Goal: Entertainment & Leisure: Consume media (video, audio)

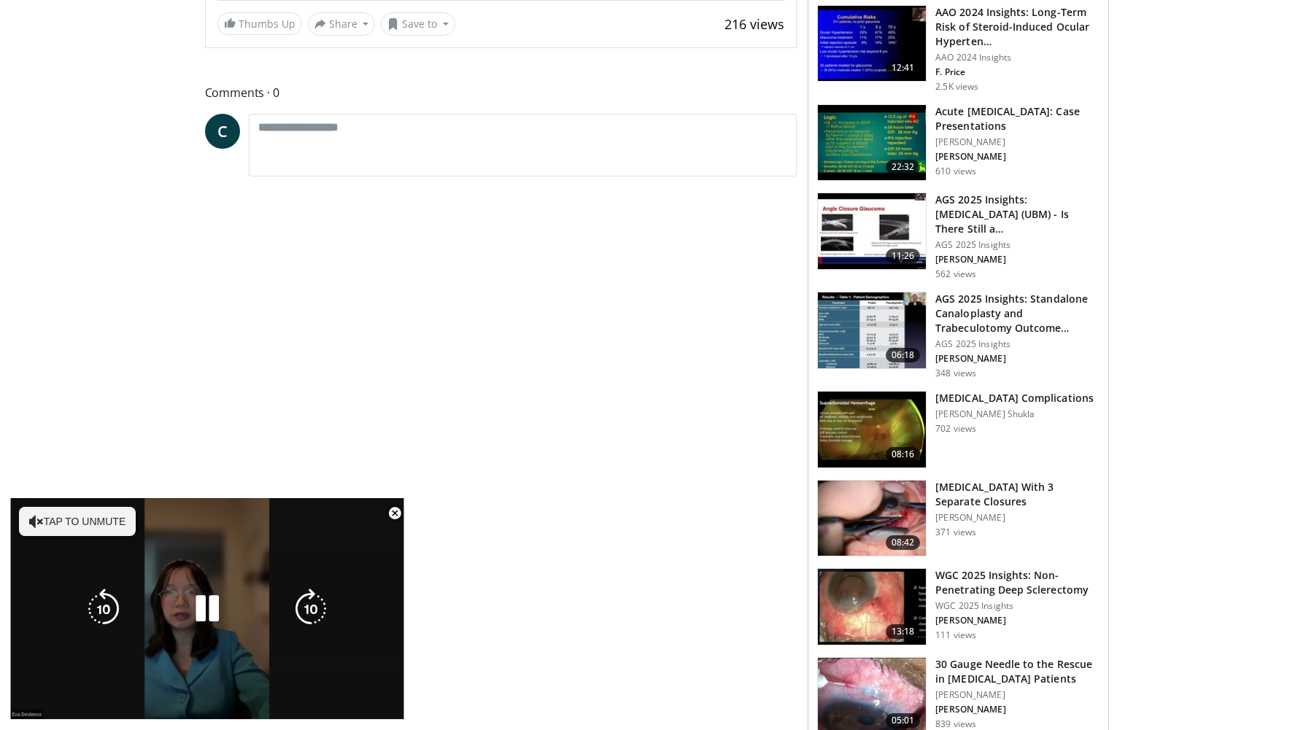
scroll to position [549, 0]
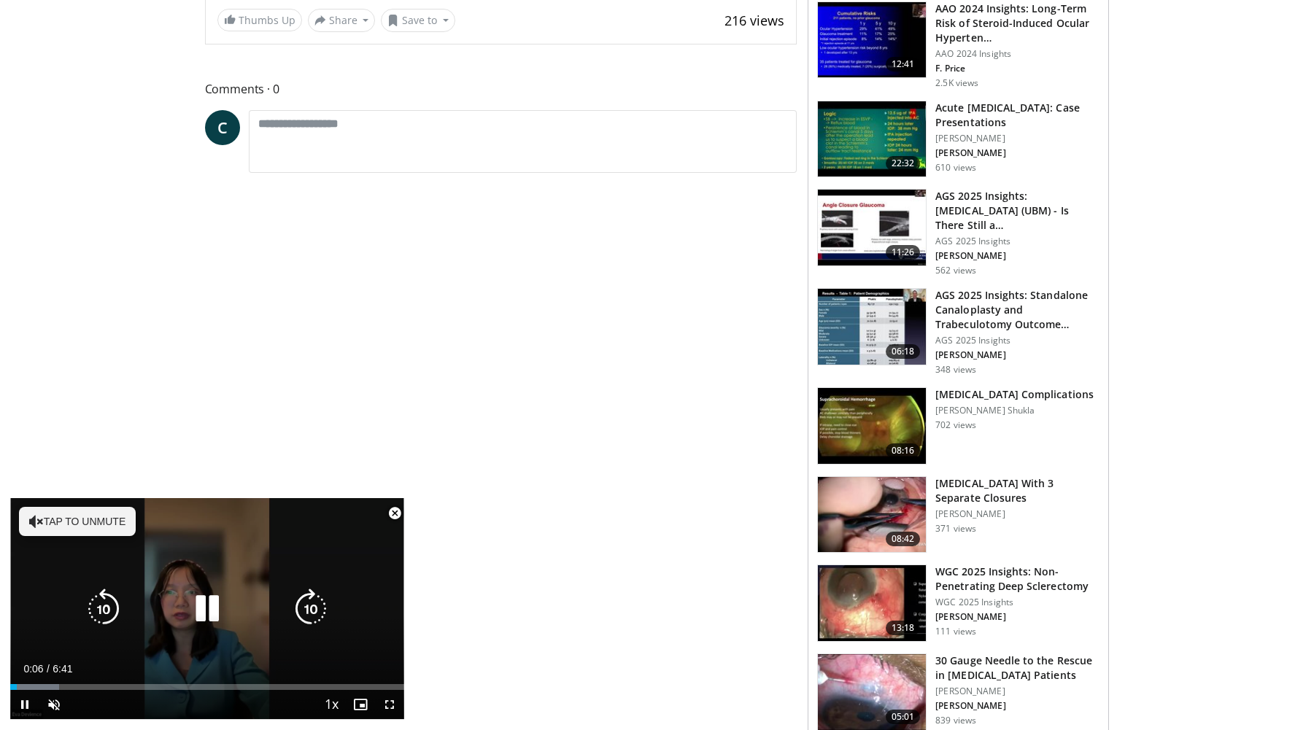
click at [104, 522] on button "Tap to unmute" at bounding box center [77, 521] width 117 height 29
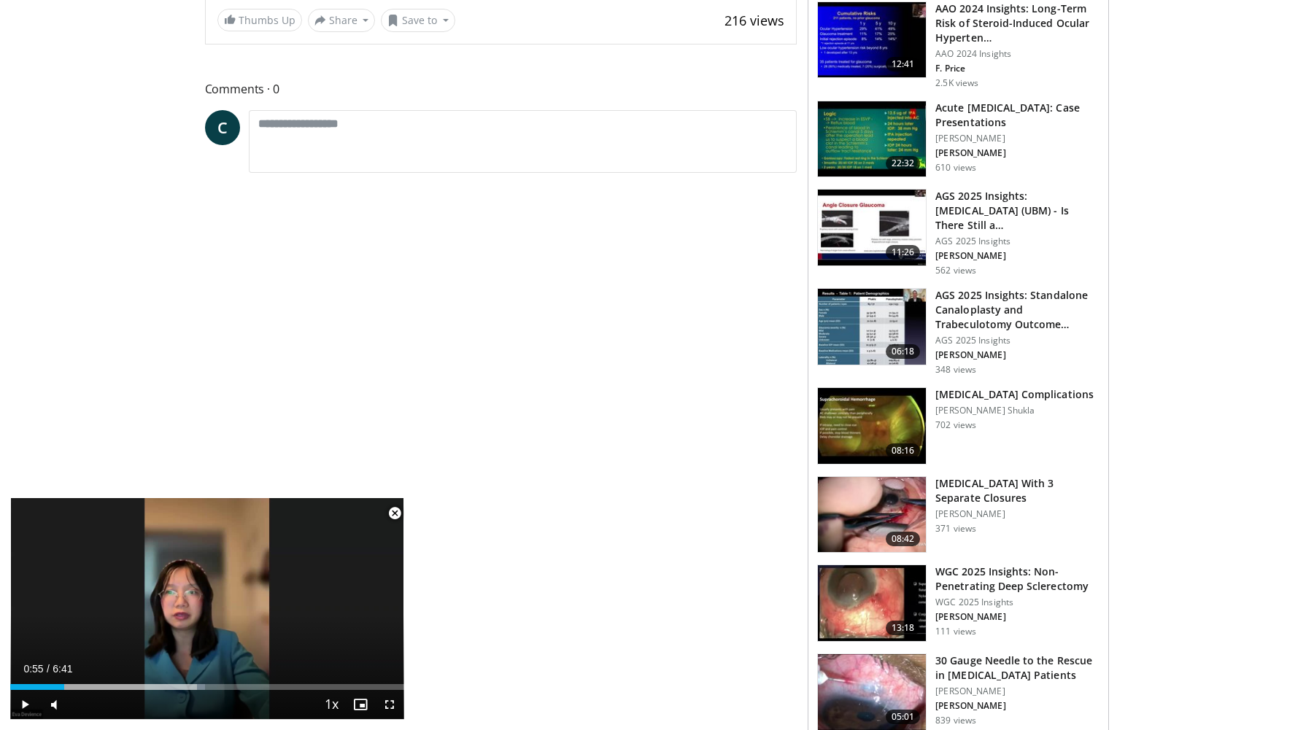
drag, startPoint x: 15, startPoint y: 687, endPoint x: 204, endPoint y: 695, distance: 188.4
click at [204, 695] on div "Current Time 0:55 / Duration 6:41 Play Skip Backward Skip Forward Mute 0% Loade…" at bounding box center [207, 704] width 394 height 29
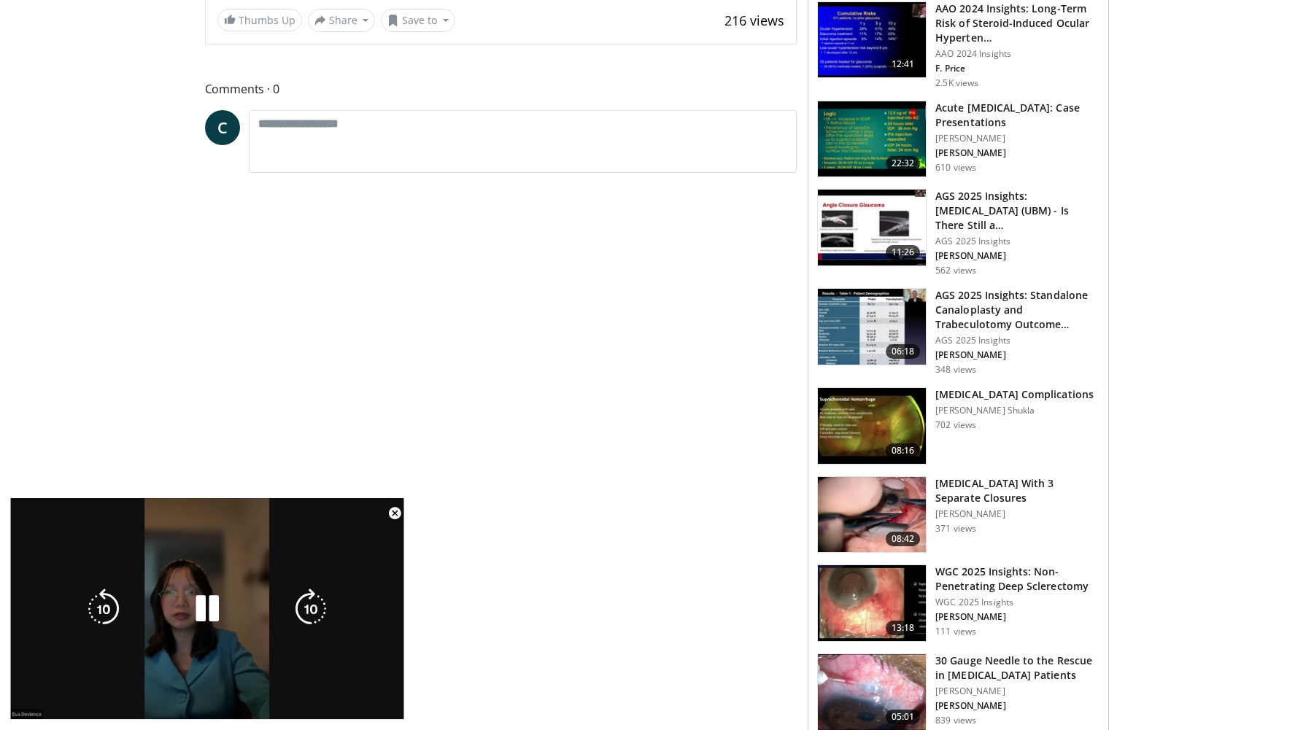
click at [211, 692] on video-js "**********" at bounding box center [207, 609] width 394 height 222
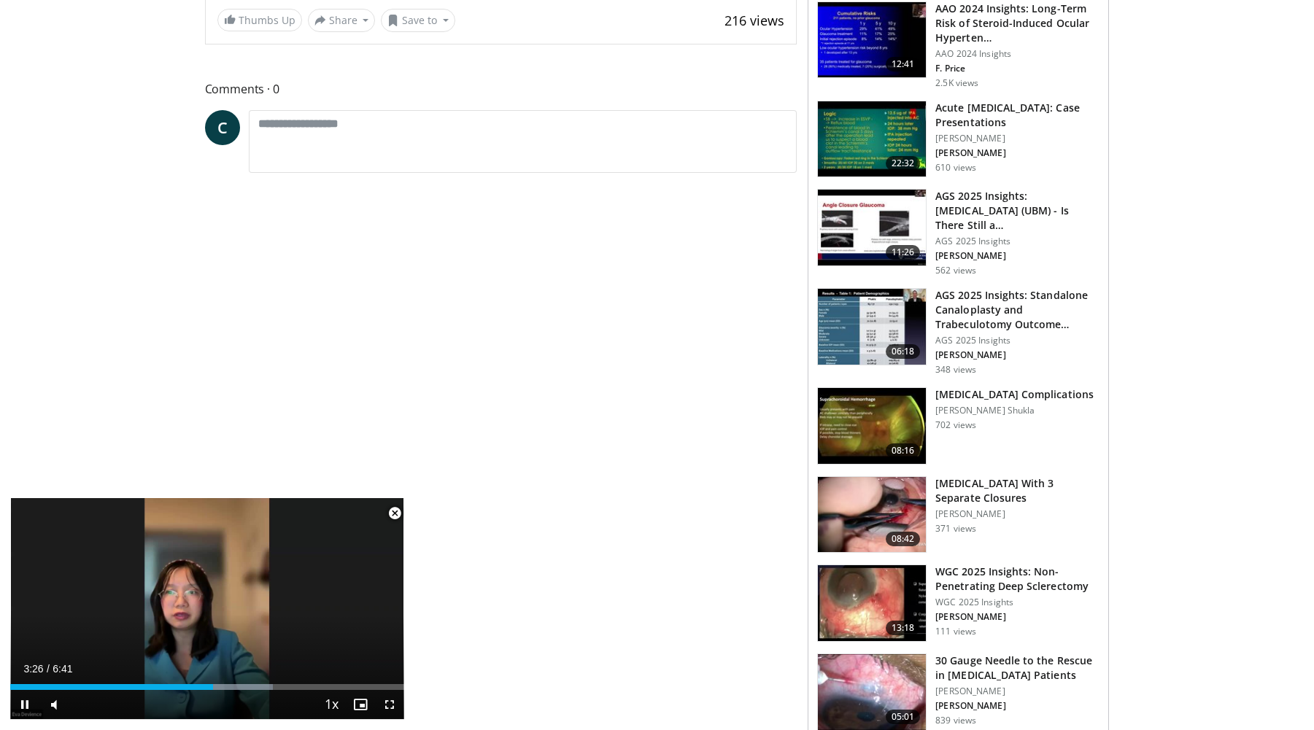
click at [210, 699] on div "Current Time 3:26 / Duration 6:41 Pause Skip Backward Skip Forward Mute 0% Load…" at bounding box center [207, 704] width 394 height 29
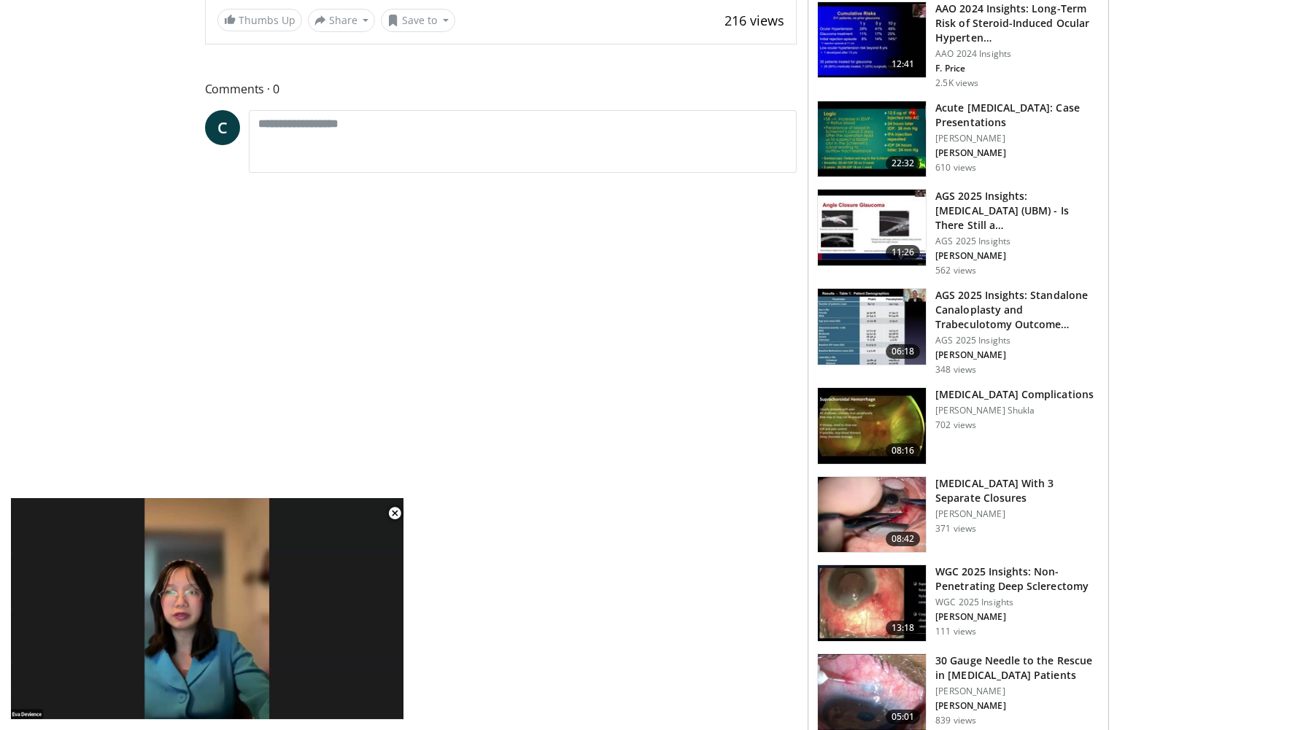
click at [210, 699] on div "10 seconds Tap to unmute" at bounding box center [207, 608] width 394 height 221
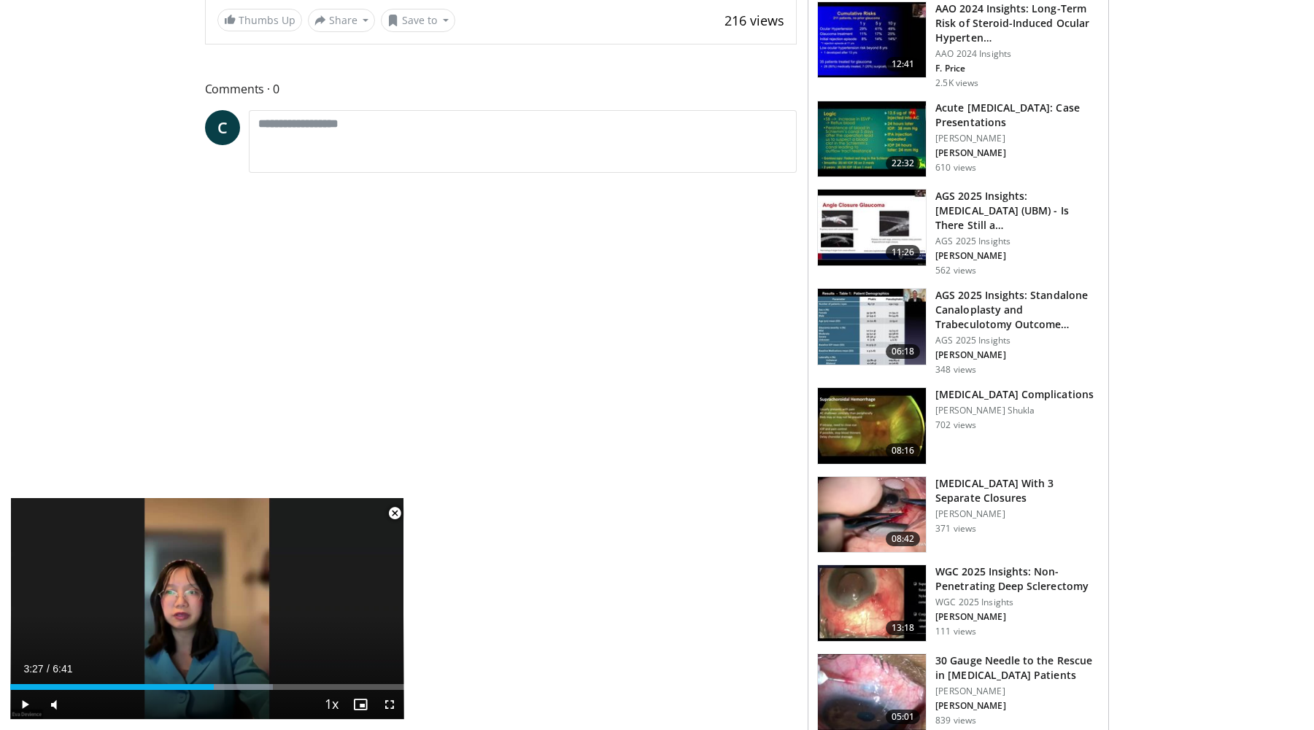
drag, startPoint x: 212, startPoint y: 690, endPoint x: 281, endPoint y: 692, distance: 69.3
click at [281, 692] on div "Current Time 3:27 / Duration 6:41 Play Skip Backward Skip Forward Mute 0% Loade…" at bounding box center [207, 704] width 394 height 29
drag, startPoint x: 209, startPoint y: 686, endPoint x: 292, endPoint y: 690, distance: 83.3
click at [292, 690] on div "Current Time 4:26 / Duration 6:41 Play Skip Backward Skip Forward Mute 0% Loade…" at bounding box center [207, 704] width 394 height 29
click at [29, 703] on span "Video Player" at bounding box center [24, 704] width 29 height 29
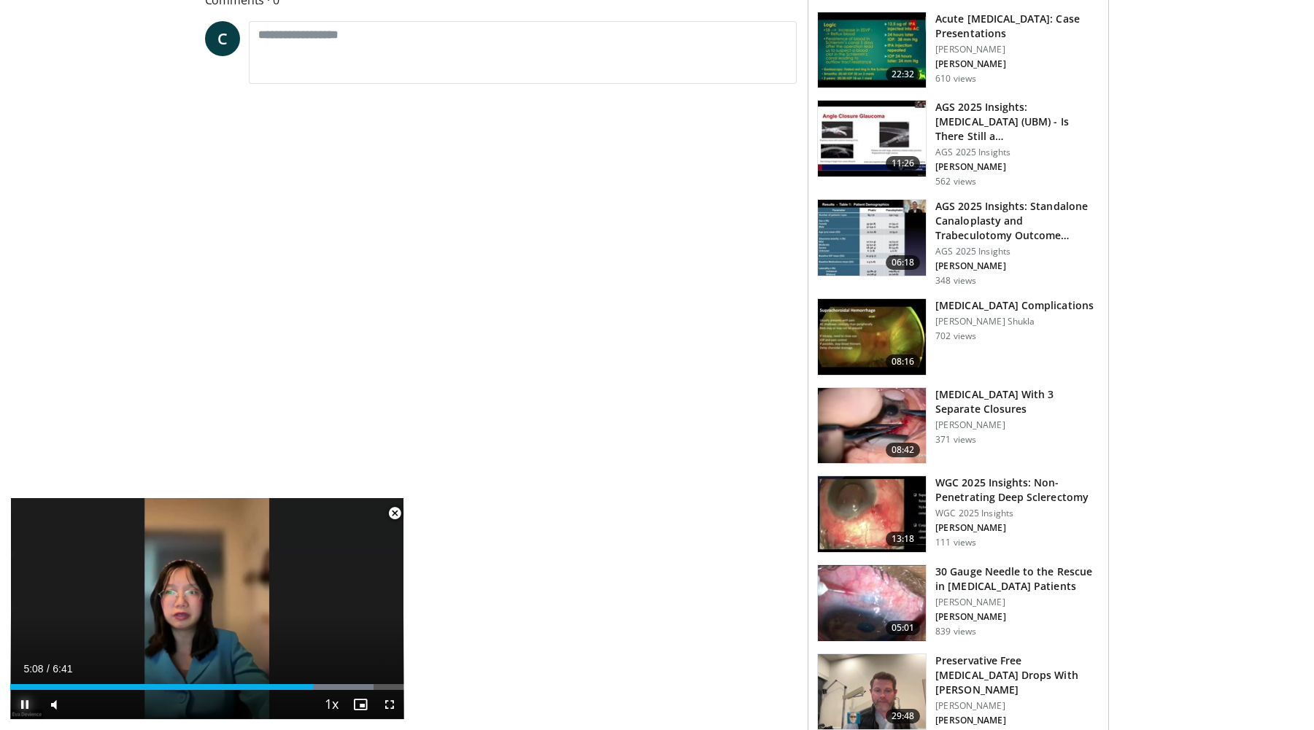
scroll to position [638, 0]
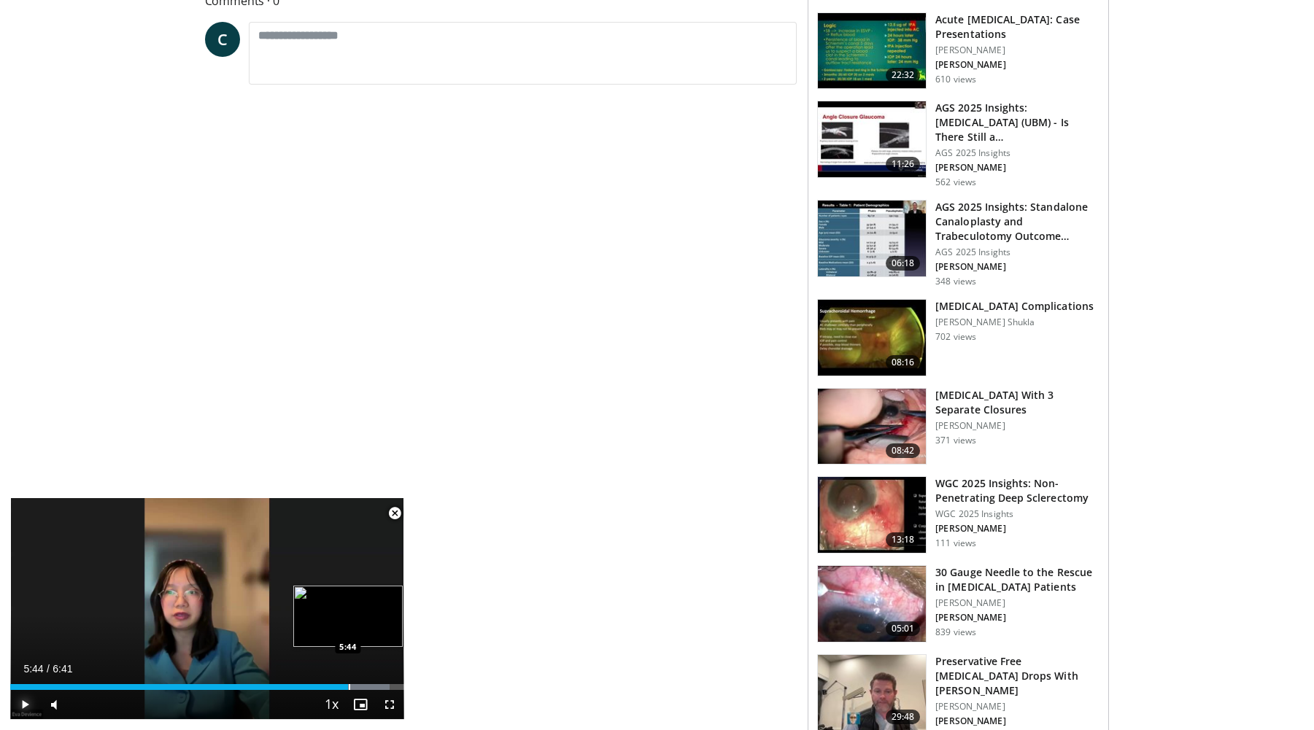
drag, startPoint x: 334, startPoint y: 687, endPoint x: 349, endPoint y: 687, distance: 14.6
click at [349, 687] on div "Progress Bar" at bounding box center [349, 687] width 1 height 6
drag, startPoint x: 384, startPoint y: 688, endPoint x: 354, endPoint y: 688, distance: 29.9
click at [355, 688] on div "Progress Bar" at bounding box center [355, 687] width 1 height 6
drag, startPoint x: 398, startPoint y: 509, endPoint x: 409, endPoint y: 444, distance: 65.1
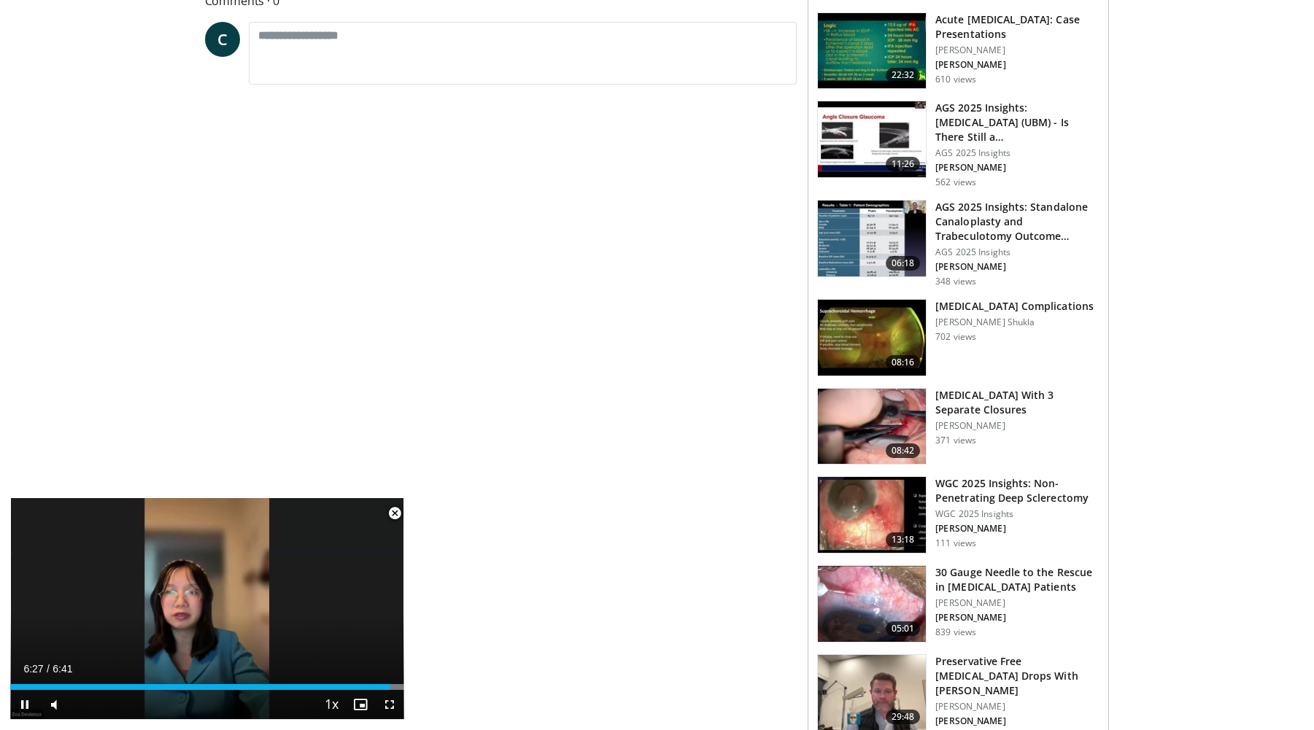
click at [398, 509] on span "Video Player" at bounding box center [394, 513] width 29 height 29
